Goal: Information Seeking & Learning: Learn about a topic

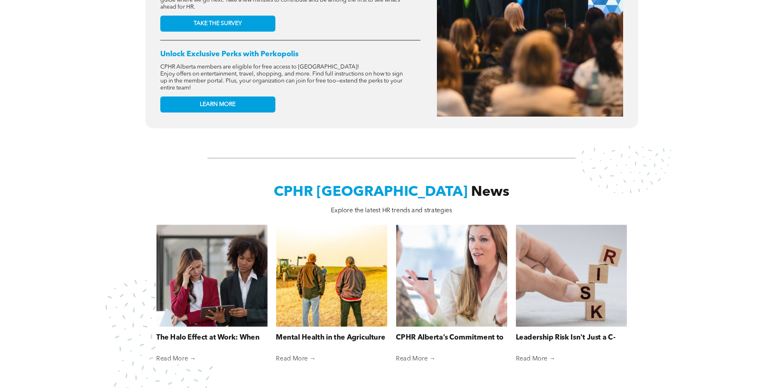
scroll to position [657, 0]
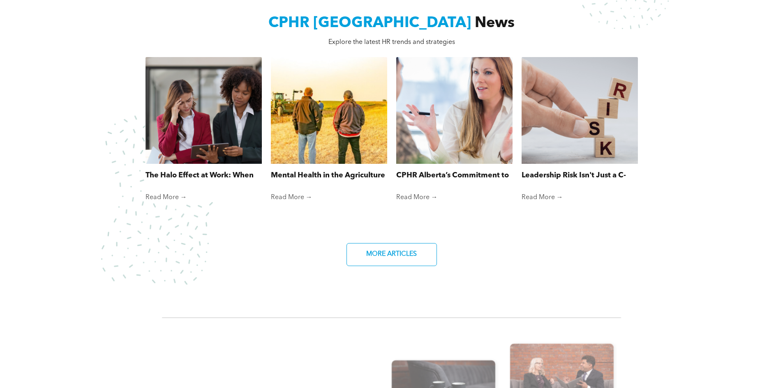
click at [172, 194] on link "Read More →" at bounding box center [203, 198] width 116 height 8
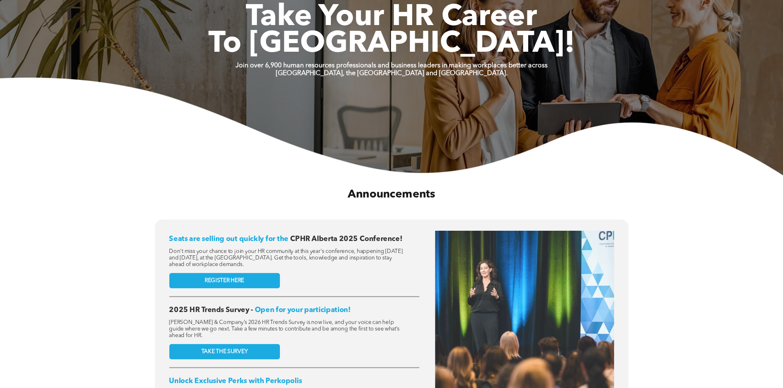
scroll to position [0, 0]
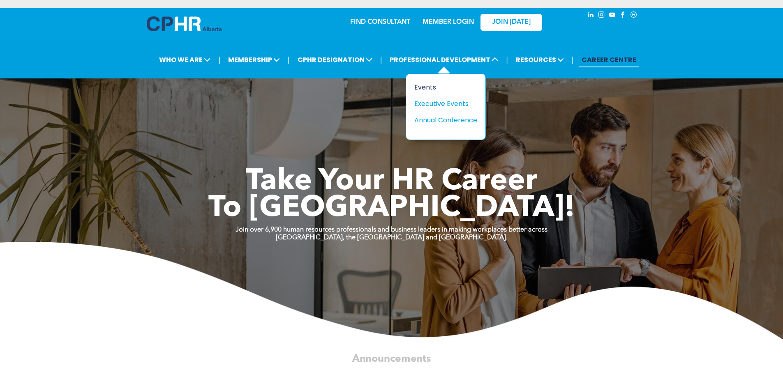
click at [436, 86] on div "Events" at bounding box center [442, 87] width 57 height 10
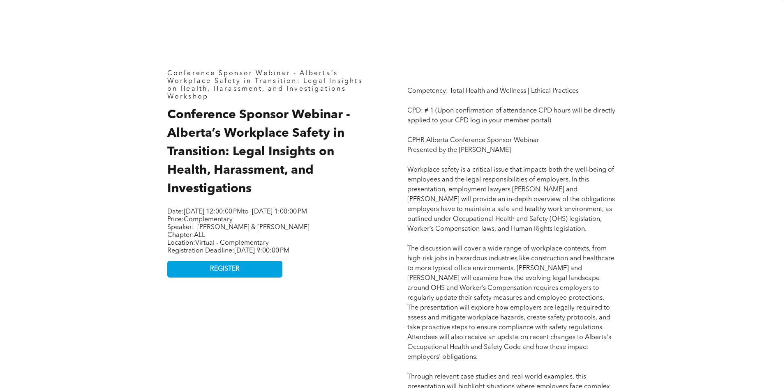
scroll to position [452, 0]
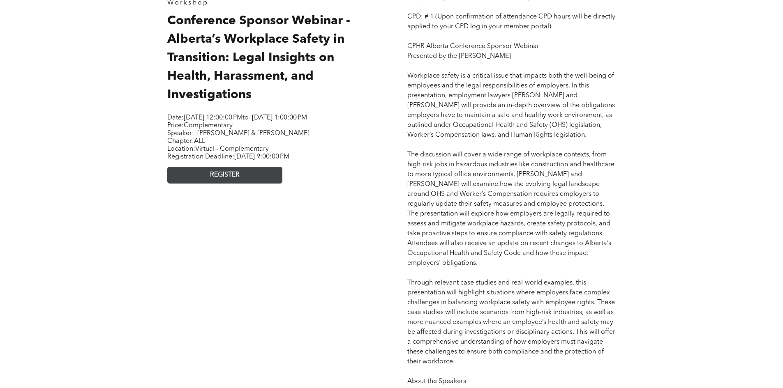
click at [254, 184] on link "REGISTER" at bounding box center [224, 175] width 115 height 17
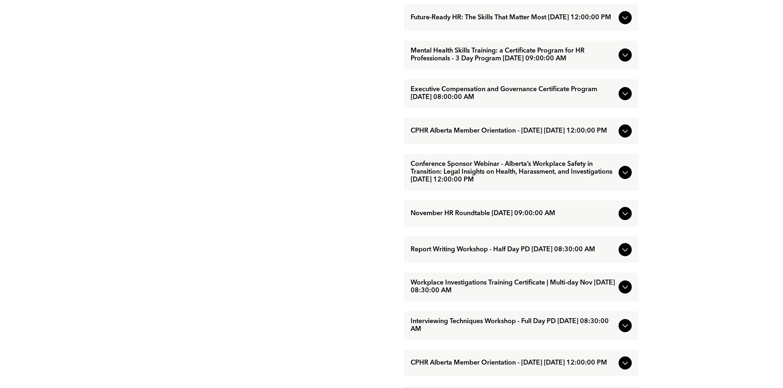
scroll to position [822, 0]
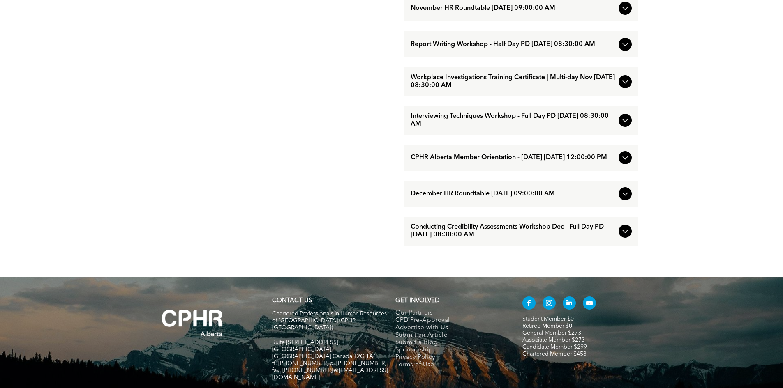
click at [622, 163] on icon at bounding box center [625, 158] width 10 height 10
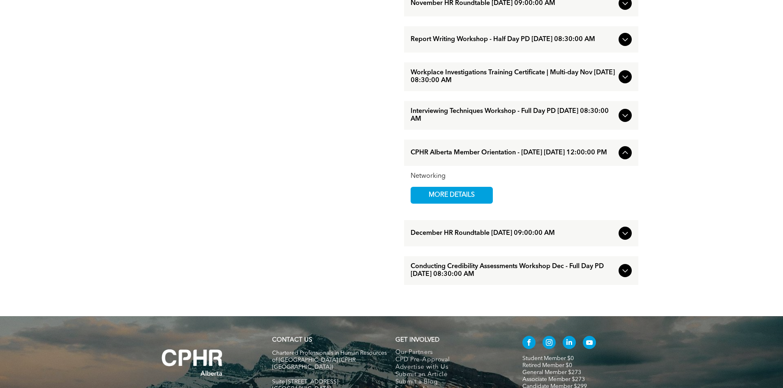
scroll to position [740, 0]
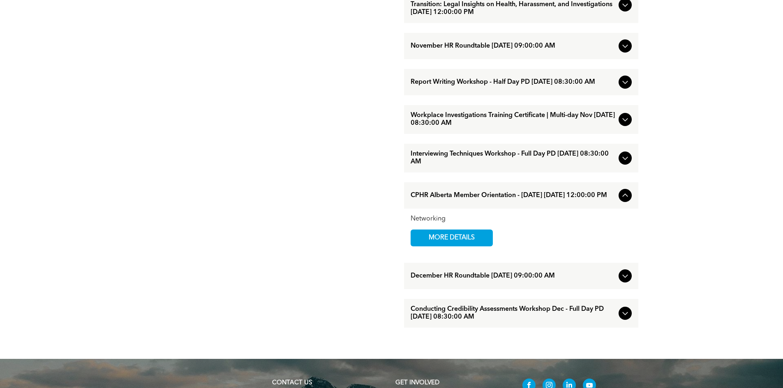
click at [625, 125] on icon at bounding box center [625, 120] width 10 height 10
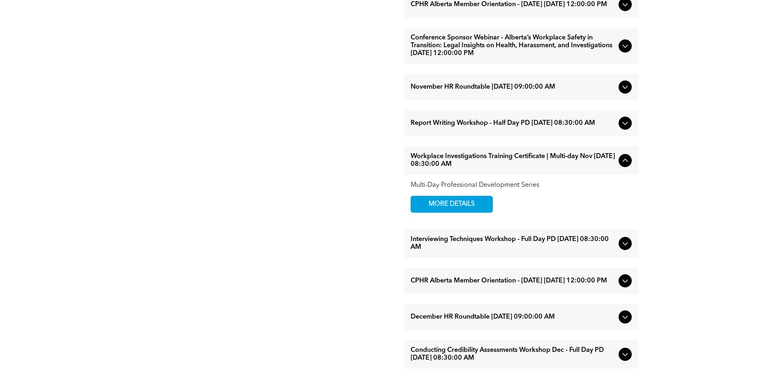
scroll to position [616, 0]
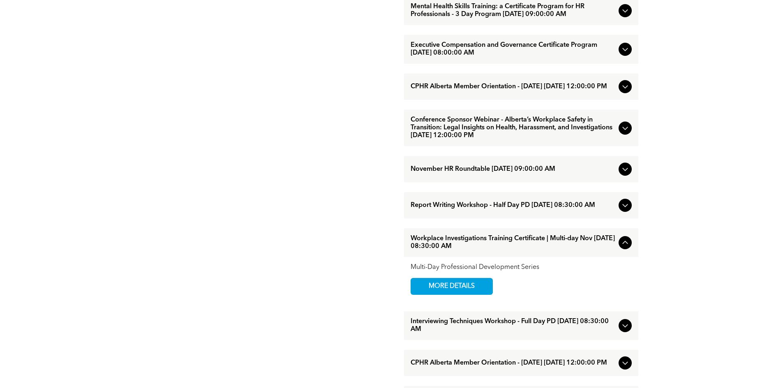
click at [625, 133] on icon at bounding box center [625, 128] width 10 height 10
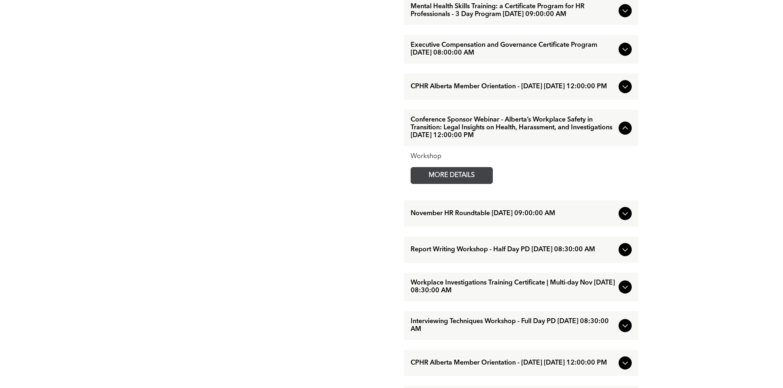
click at [445, 184] on span "MORE DETAILS" at bounding box center [451, 176] width 65 height 16
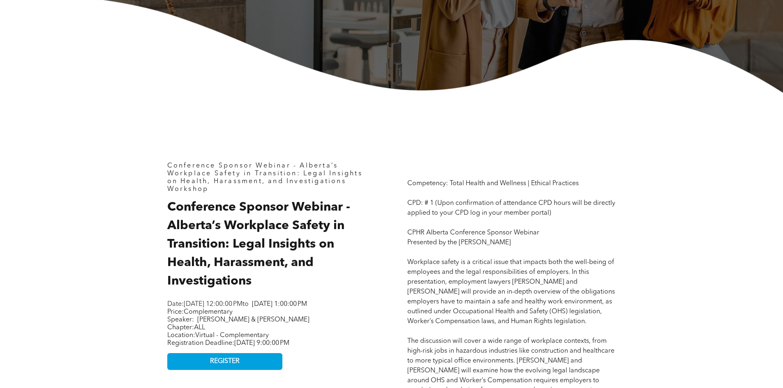
scroll to position [329, 0]
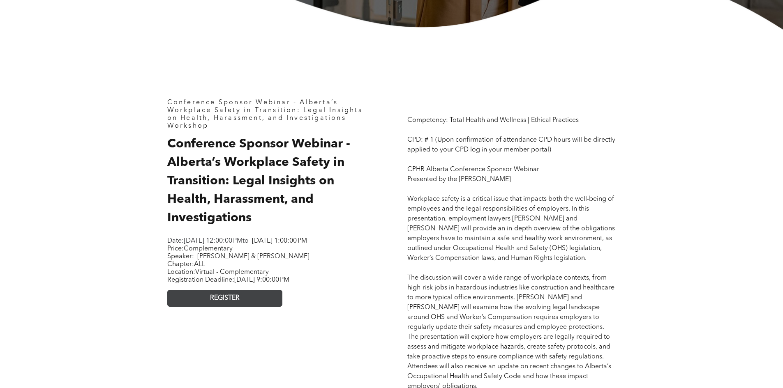
click at [258, 302] on link "REGISTER" at bounding box center [224, 298] width 115 height 17
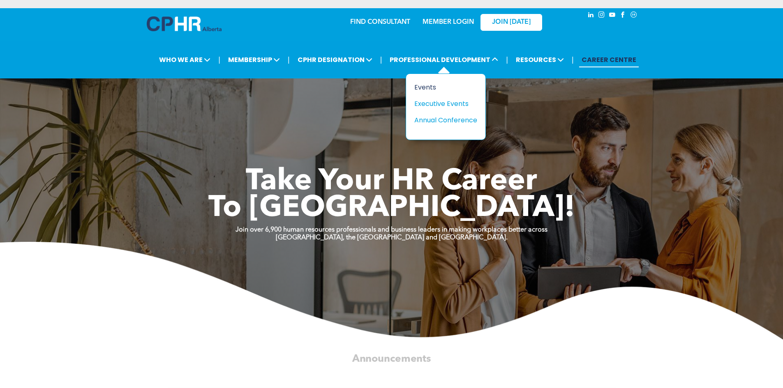
click at [418, 88] on div "Events" at bounding box center [442, 87] width 57 height 10
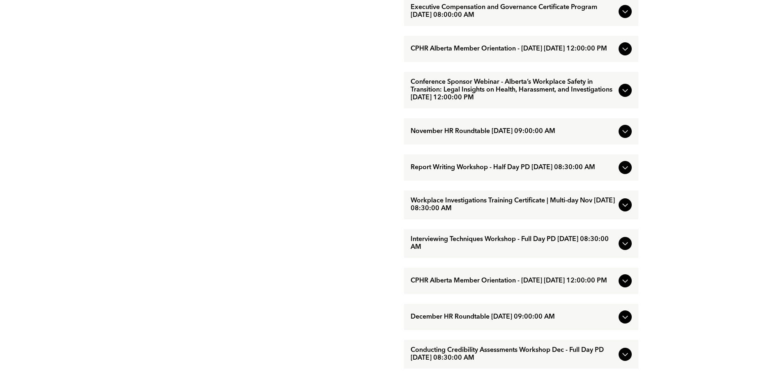
scroll to position [892, 0]
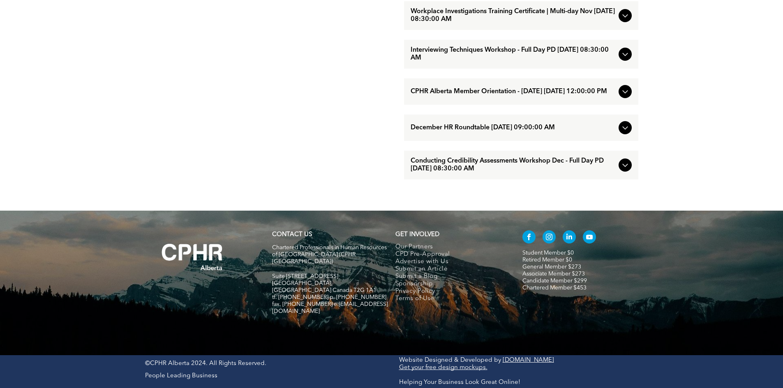
click at [627, 133] on icon at bounding box center [625, 128] width 10 height 10
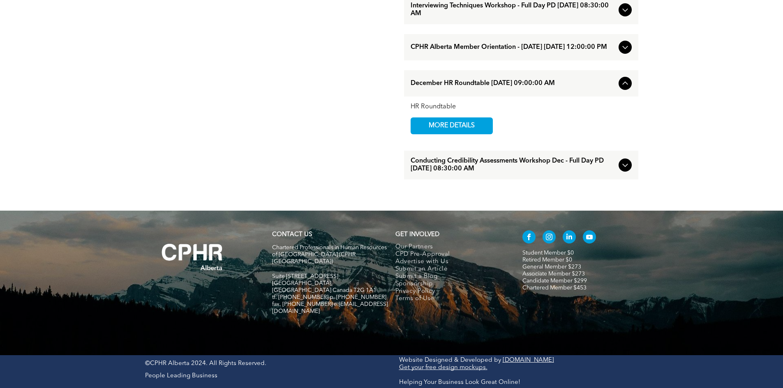
scroll to position [769, 0]
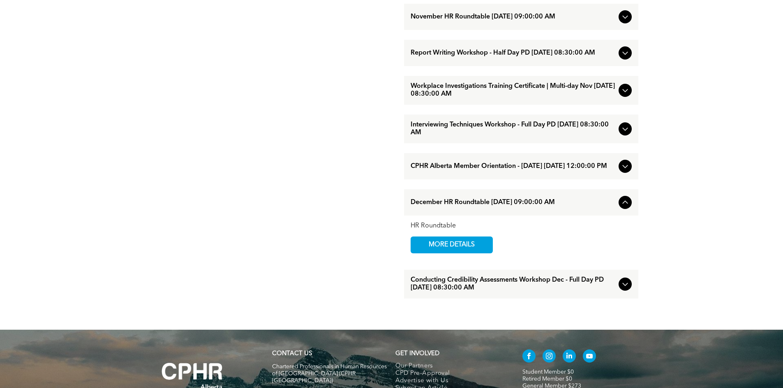
click at [623, 171] on icon at bounding box center [625, 166] width 10 height 10
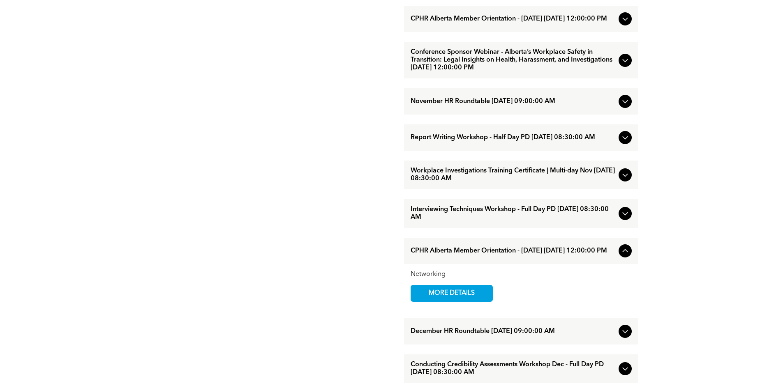
scroll to position [646, 0]
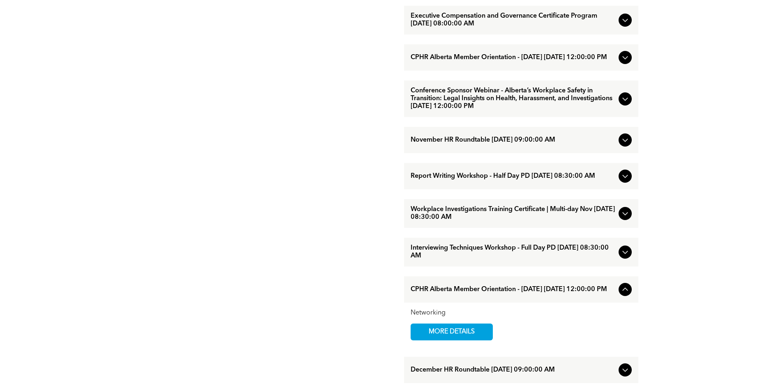
click at [622, 145] on icon at bounding box center [625, 140] width 10 height 10
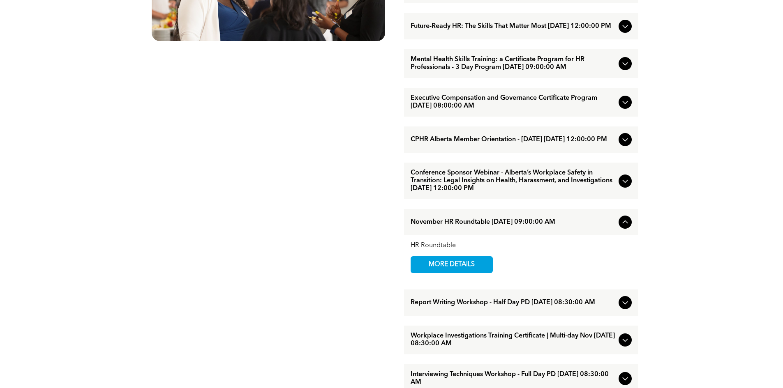
scroll to position [522, 0]
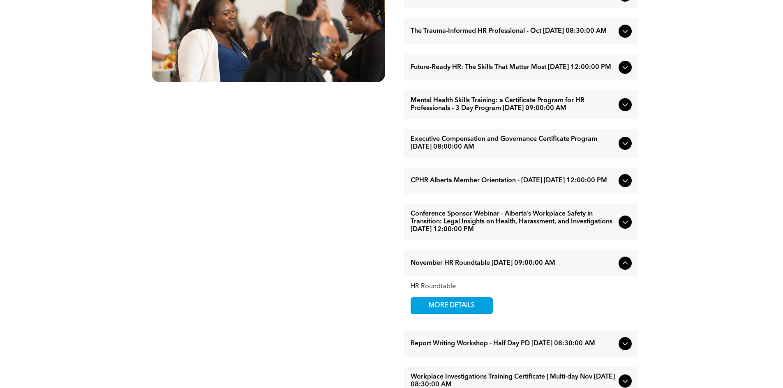
click at [625, 150] on div at bounding box center [624, 143] width 13 height 13
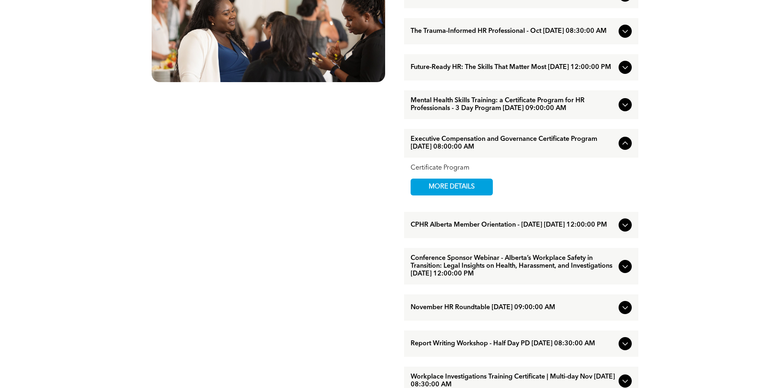
scroll to position [481, 0]
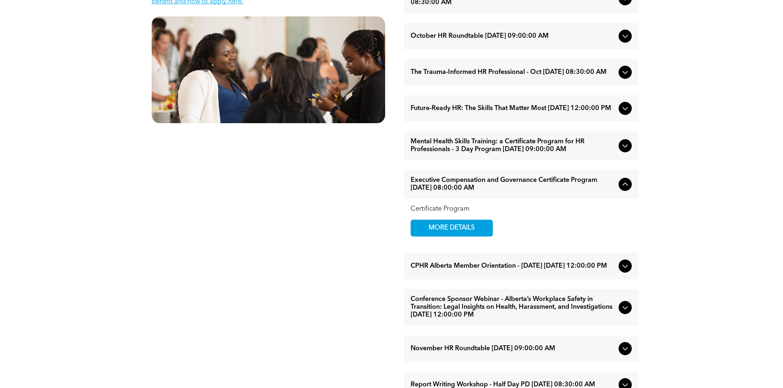
click at [625, 153] on div "Mental Health Skills Training: a Certificate Program for HR Professionals - 3 D…" at bounding box center [521, 145] width 234 height 29
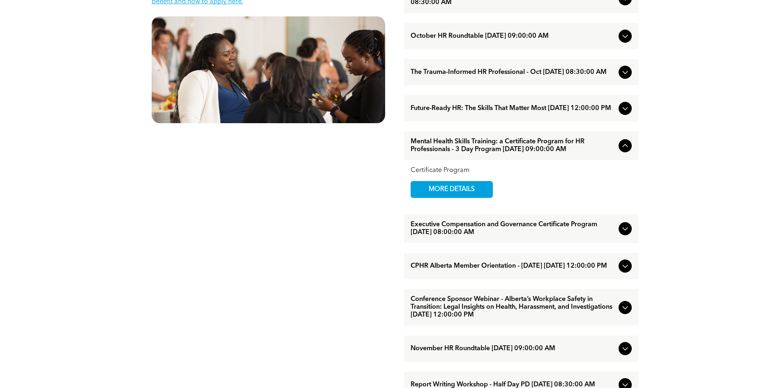
scroll to position [399, 0]
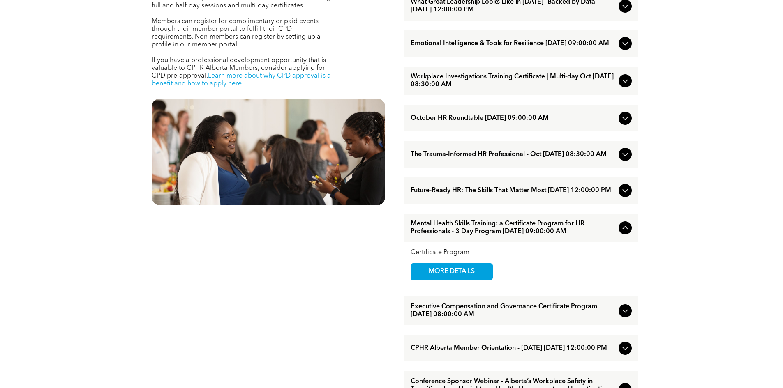
click at [624, 196] on icon at bounding box center [625, 191] width 10 height 10
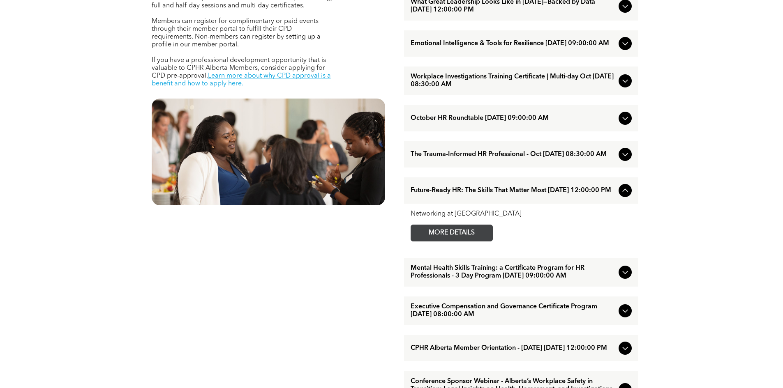
click at [457, 241] on span "MORE DETAILS" at bounding box center [451, 233] width 65 height 16
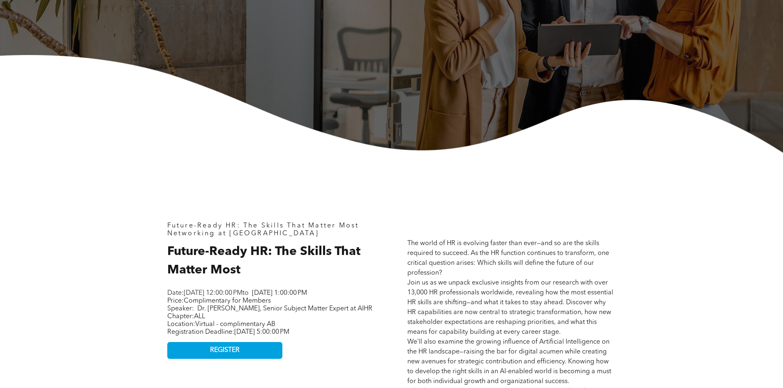
scroll to position [370, 0]
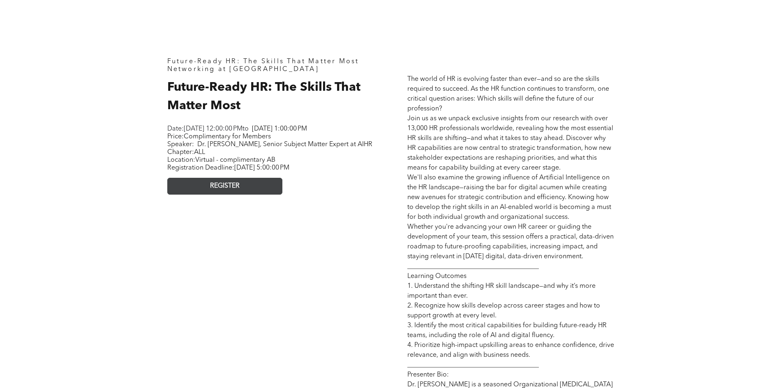
click at [254, 195] on link "REGISTER" at bounding box center [224, 186] width 115 height 17
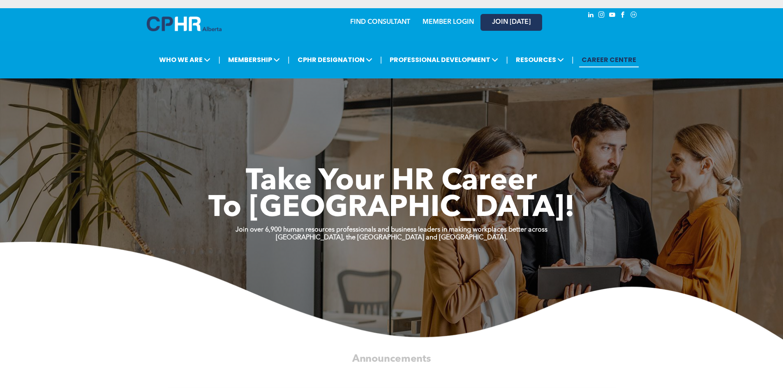
click at [525, 16] on link "JOIN [DATE]" at bounding box center [511, 22] width 62 height 17
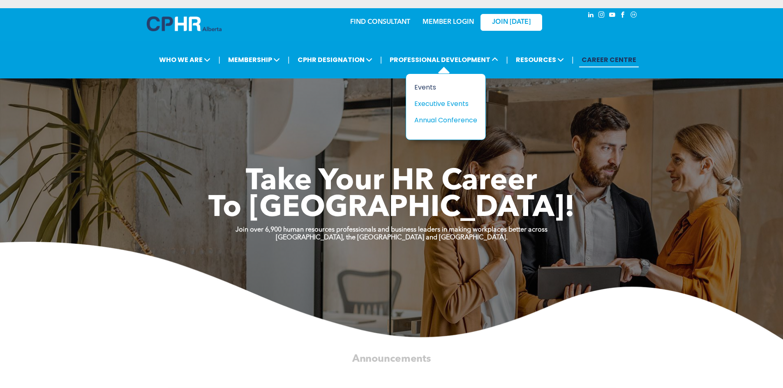
click at [424, 88] on div "Events" at bounding box center [442, 87] width 57 height 10
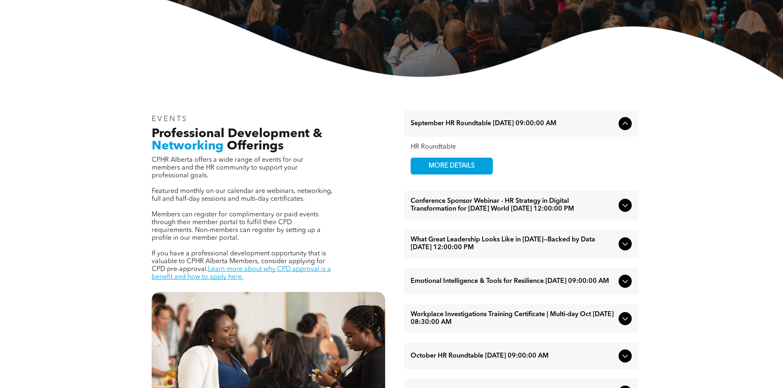
scroll to position [329, 0]
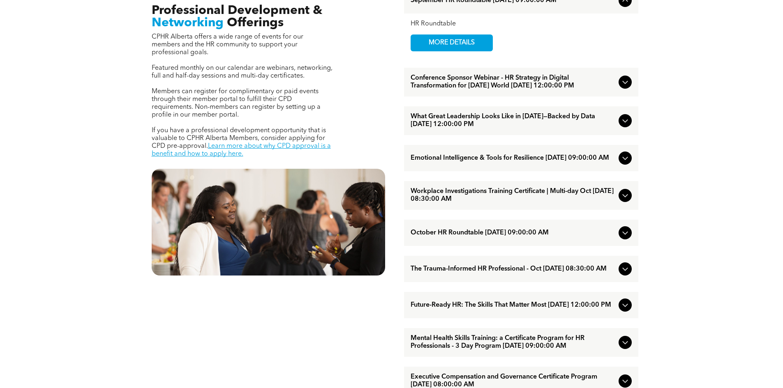
drag, startPoint x: 532, startPoint y: 133, endPoint x: 404, endPoint y: 126, distance: 127.6
click at [404, 126] on div "What Great Leadership Looks Like in 2025—Backed by Data September/17/2025 12:00…" at bounding box center [521, 120] width 234 height 29
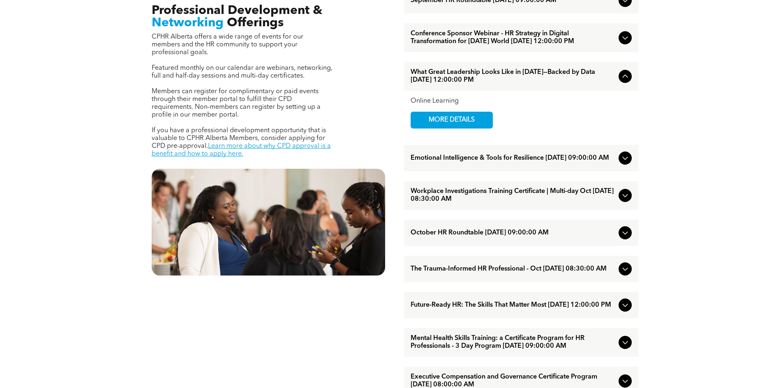
copy span "What Great Leadership Looks Like in [DATE]—Backed by Data [DATE] 12:00:00 PM"
click at [522, 182] on ul "September HR Roundtable September/11/2025 09:00:00 AM HR Roundtable MORE DETAIL…" at bounding box center [521, 363] width 234 height 752
click at [513, 203] on span "Workplace Investigations Training Certificate | Multi-day Oct [DATE] 08:30:00 AM" at bounding box center [513, 196] width 205 height 16
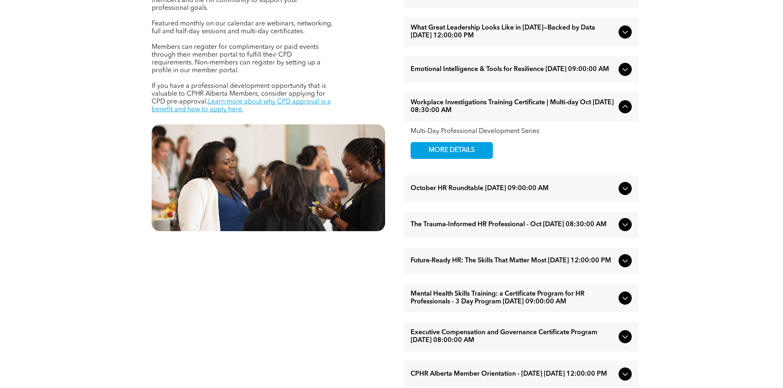
scroll to position [452, 0]
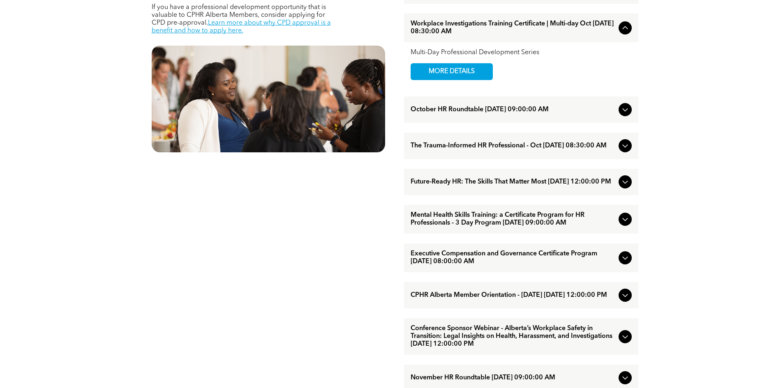
click at [495, 159] on div "The Trauma-Informed HR Professional - Oct October/15/2025 08:30:00 AM" at bounding box center [521, 146] width 234 height 26
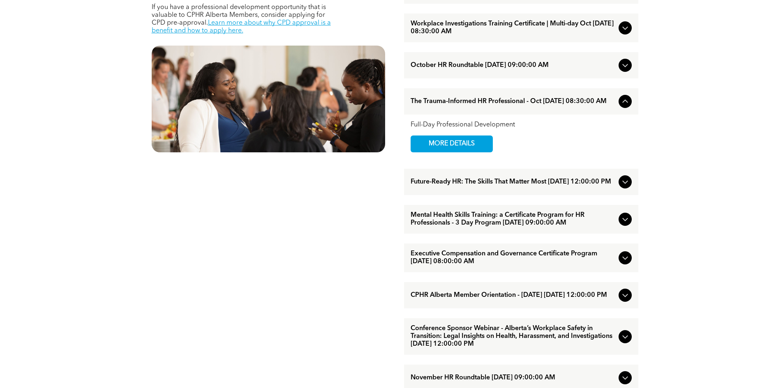
click at [482, 195] on div "Future-Ready HR: The Skills That Matter Most October/15/2025 12:00:00 PM" at bounding box center [521, 182] width 234 height 26
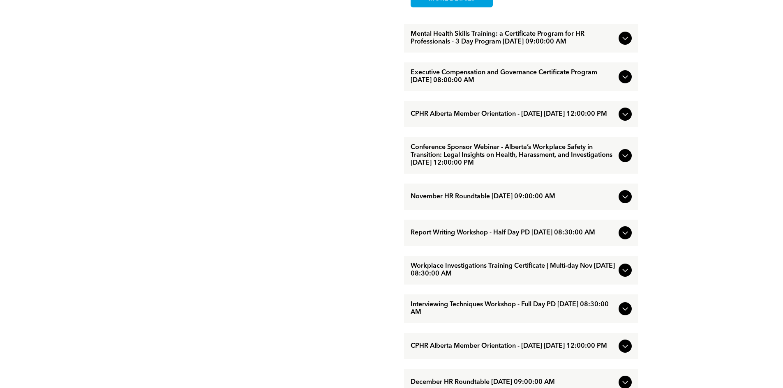
scroll to position [657, 0]
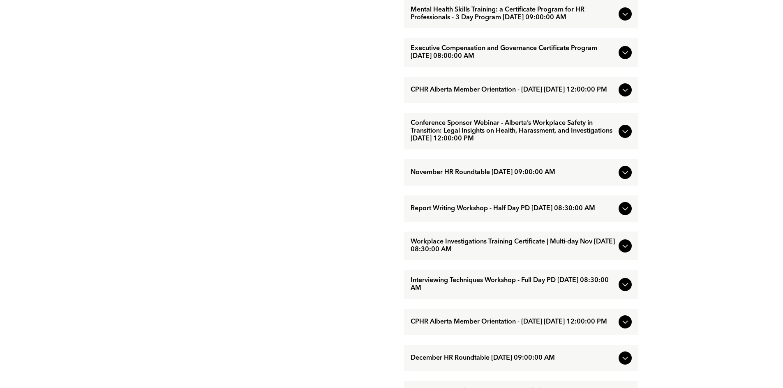
drag, startPoint x: 527, startPoint y: 159, endPoint x: 407, endPoint y: 145, distance: 120.9
click at [407, 145] on div "Conference Sponsor Webinar - Alberta’s Workplace Safety in Transition: Legal In…" at bounding box center [521, 131] width 234 height 37
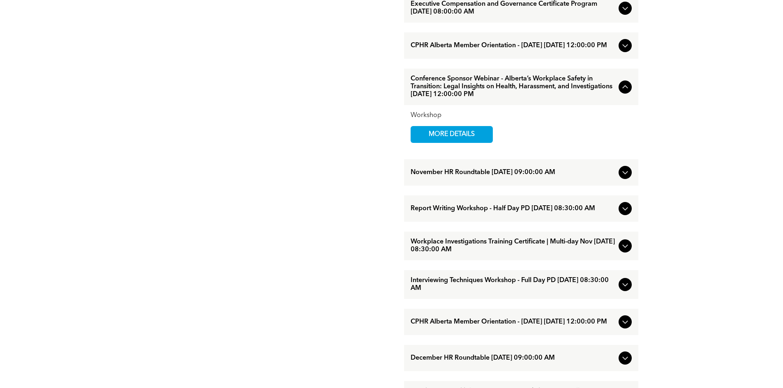
copy span "Conference Sponsor Webinar - Alberta’s Workplace Safety in Transition: Legal In…"
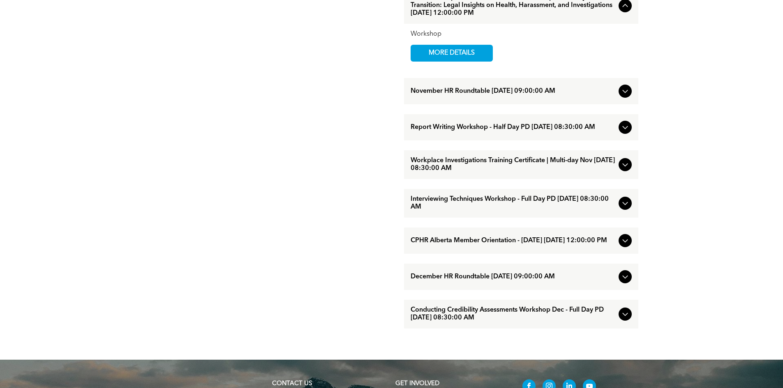
scroll to position [740, 0]
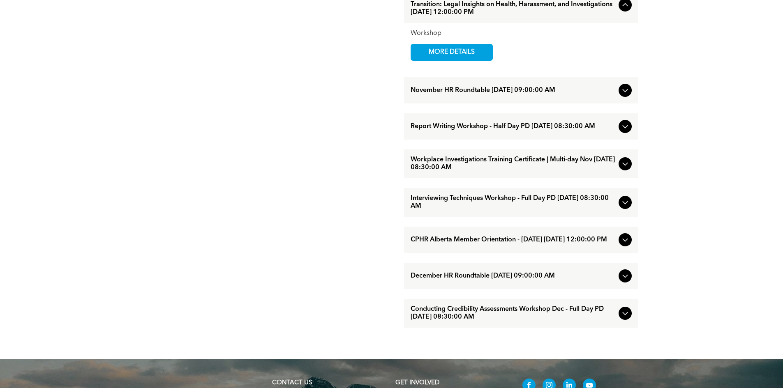
click at [620, 208] on icon at bounding box center [625, 203] width 10 height 10
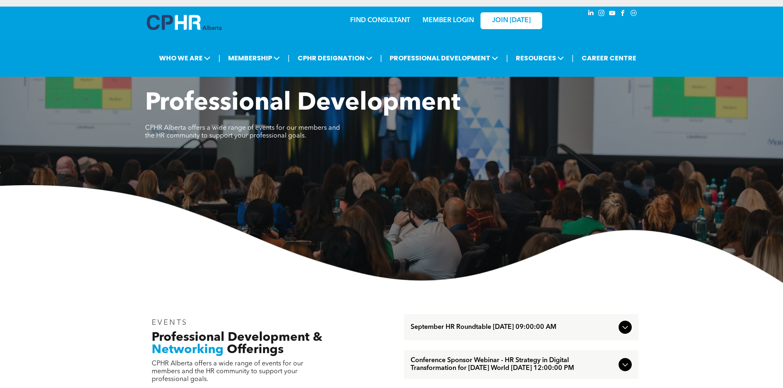
scroll to position [0, 0]
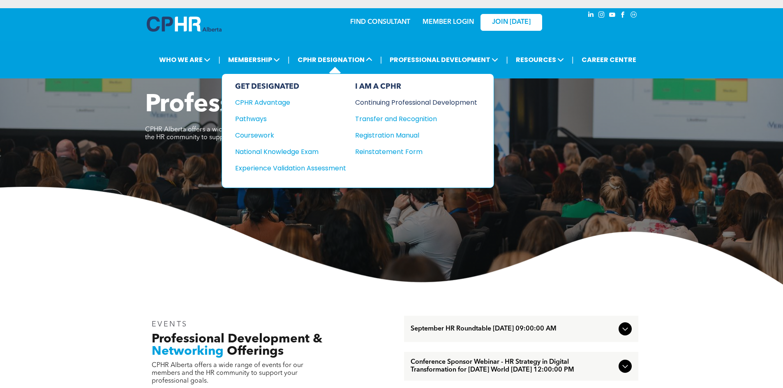
click at [392, 104] on div "Continuing Professional Development" at bounding box center [410, 102] width 110 height 10
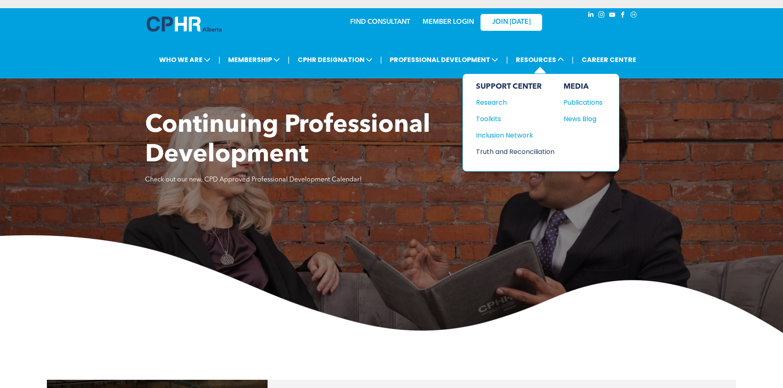
click at [489, 149] on div "Truth and Reconciliation" at bounding box center [511, 152] width 71 height 10
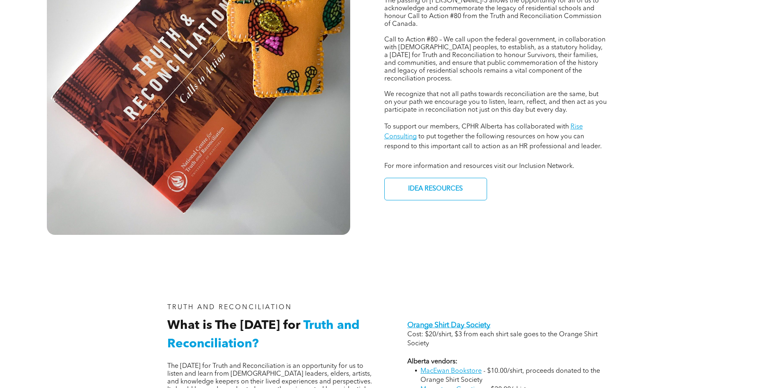
scroll to position [411, 0]
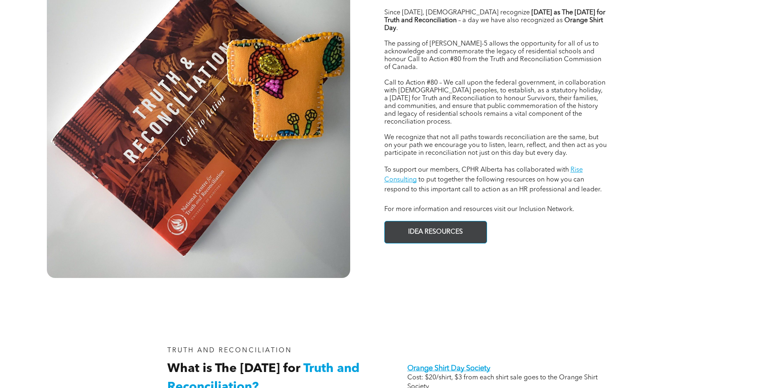
click at [436, 225] on span "IDEA RESOURCES" at bounding box center [435, 232] width 60 height 16
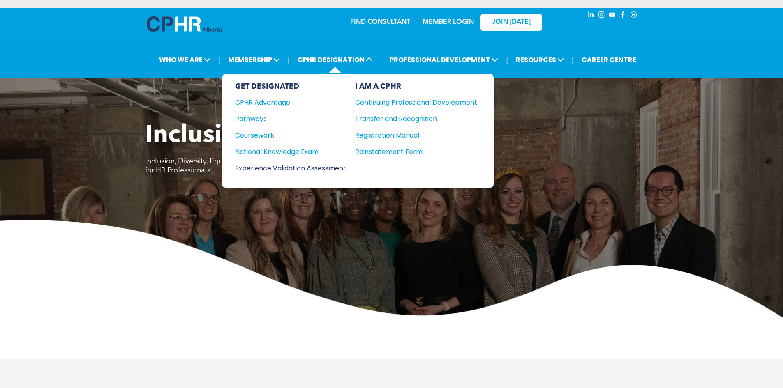
click at [239, 170] on div "Experience Validation Assessment" at bounding box center [285, 168] width 100 height 10
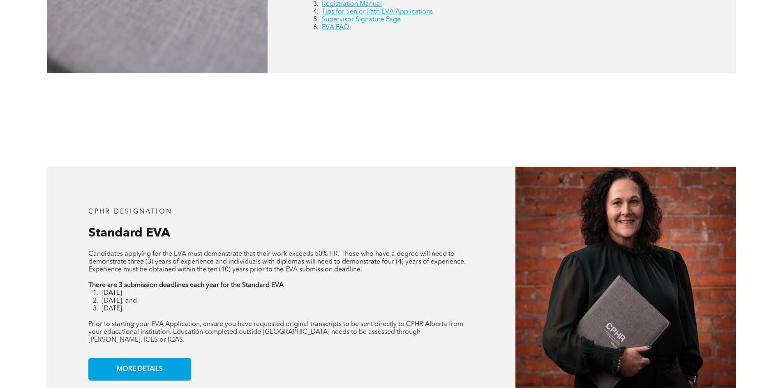
scroll to position [452, 0]
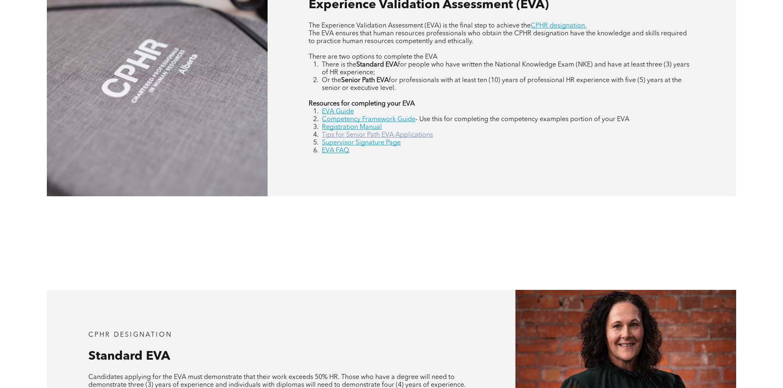
click at [339, 136] on link "Tips for Senior Path EVA Applications" at bounding box center [377, 135] width 111 height 7
click at [338, 121] on link "Competency Framework Guide" at bounding box center [369, 119] width 94 height 7
click at [341, 108] on link "EVA Guide" at bounding box center [338, 111] width 32 height 7
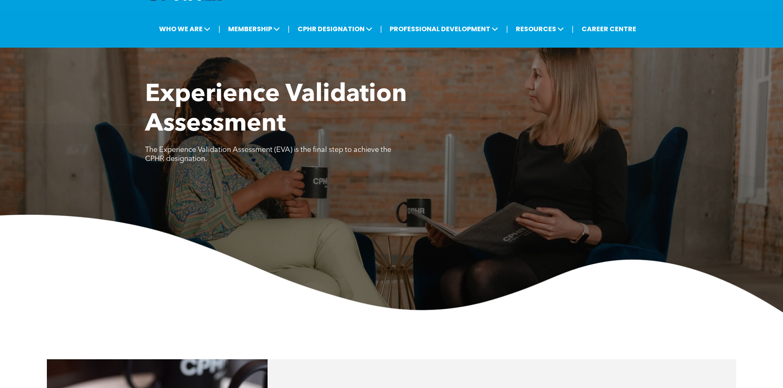
scroll to position [0, 0]
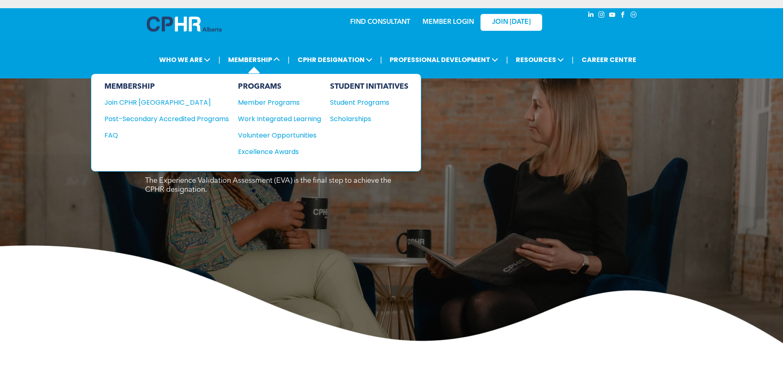
click at [256, 87] on div "PROGRAMS" at bounding box center [279, 86] width 83 height 9
click at [260, 100] on div "Member Programs" at bounding box center [275, 102] width 75 height 10
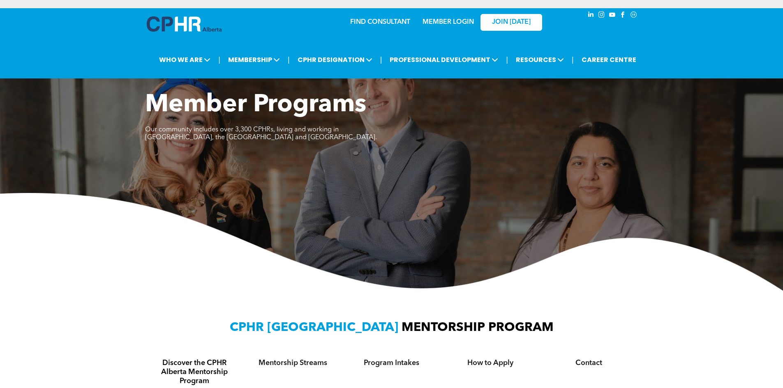
click at [452, 23] on link "MEMBER LOGIN" at bounding box center [447, 22] width 51 height 7
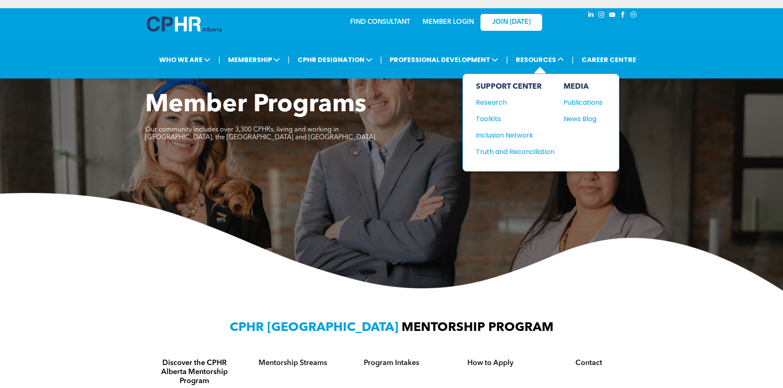
click at [489, 96] on div "SUPPORT CENTER Research Toolkits Inclusion Network Truth and Reconciliation" at bounding box center [515, 122] width 78 height 81
click at [490, 102] on div "Research" at bounding box center [511, 102] width 71 height 10
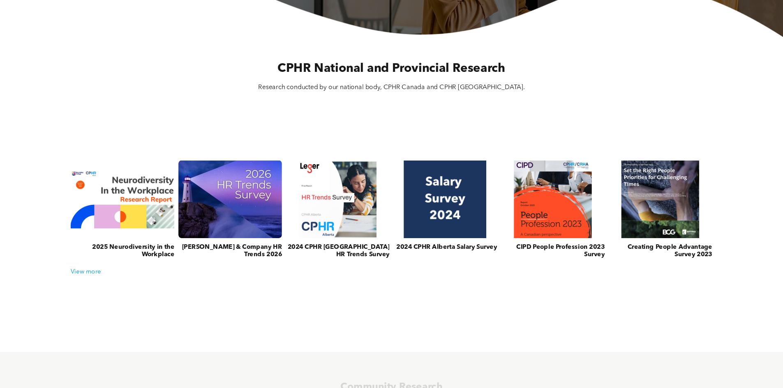
scroll to position [247, 0]
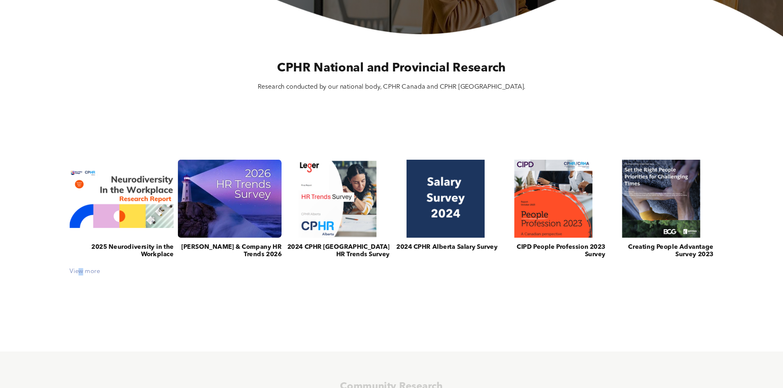
click at [81, 270] on div "View more" at bounding box center [391, 271] width 651 height 7
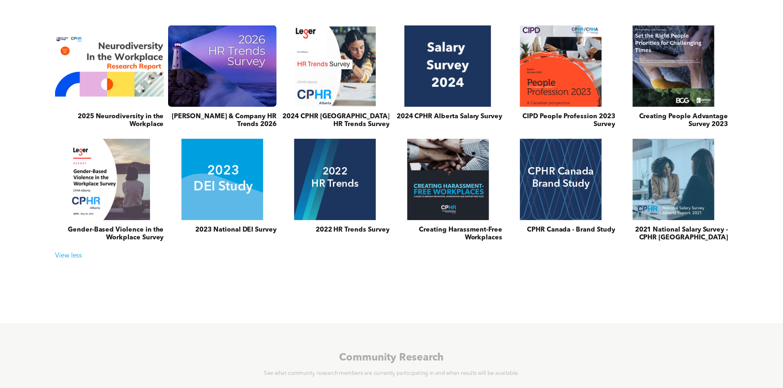
scroll to position [370, 0]
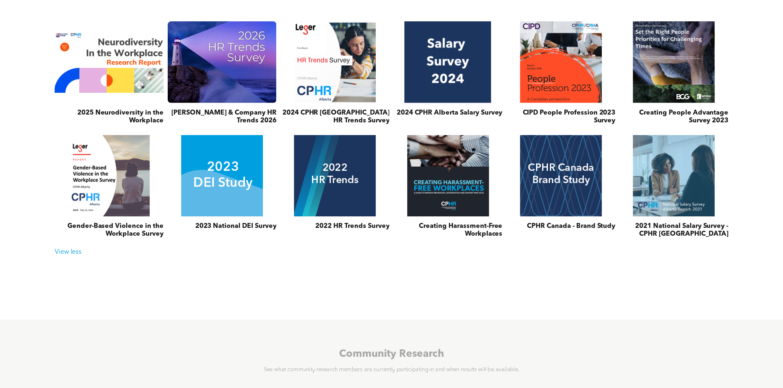
click at [433, 65] on link at bounding box center [447, 62] width 115 height 87
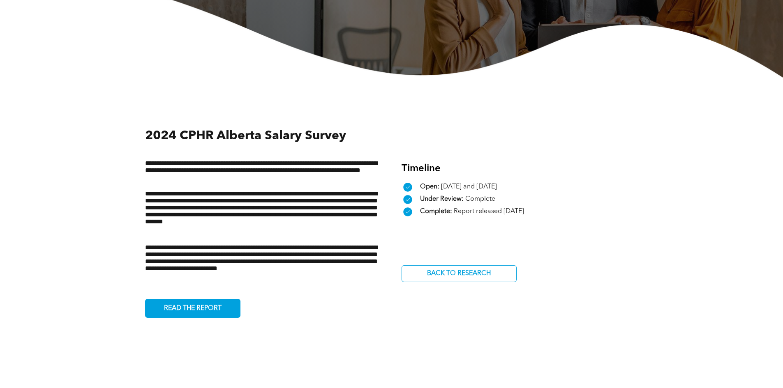
scroll to position [370, 0]
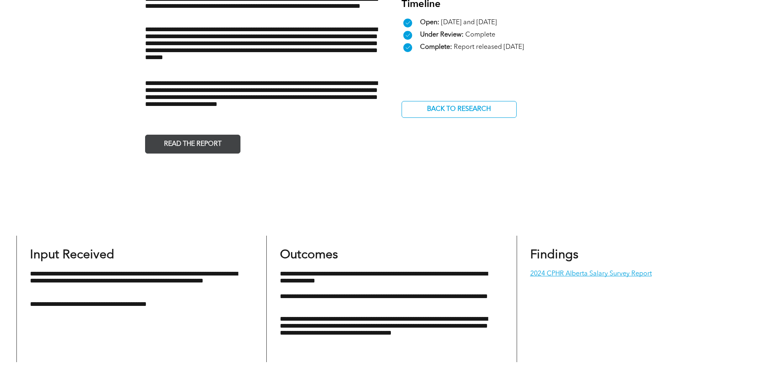
click at [209, 143] on span "READ THE REPORT" at bounding box center [192, 144] width 63 height 16
click at [327, 221] on div "**********" at bounding box center [391, 303] width 783 height 201
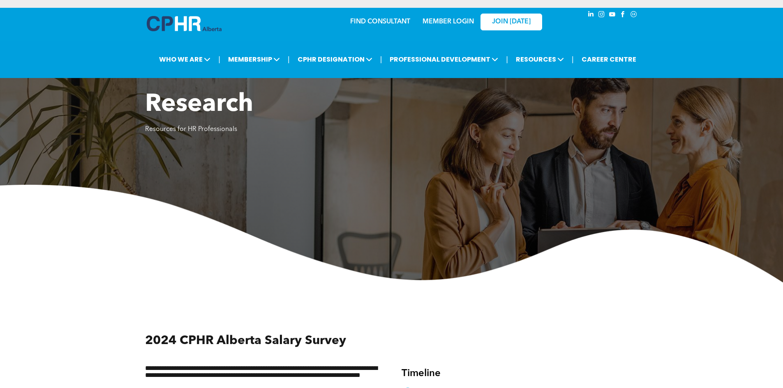
scroll to position [0, 0]
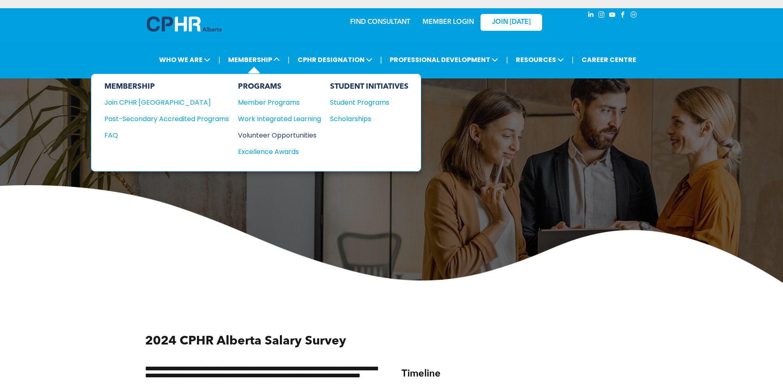
click at [272, 135] on div "Volunteer Opportunities" at bounding box center [275, 135] width 75 height 10
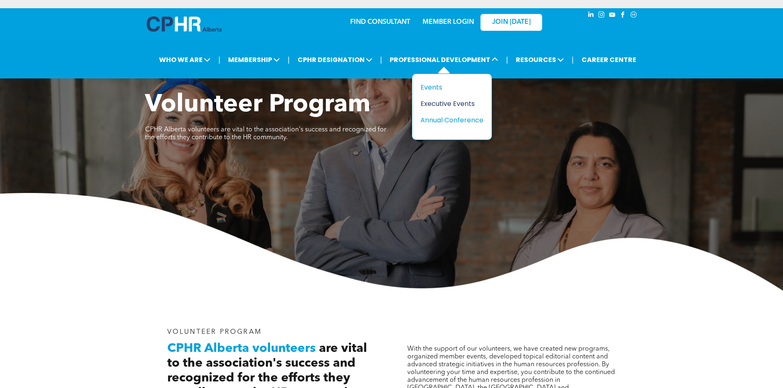
click at [449, 102] on div "Executive Events" at bounding box center [448, 104] width 57 height 10
